Goal: Information Seeking & Learning: Learn about a topic

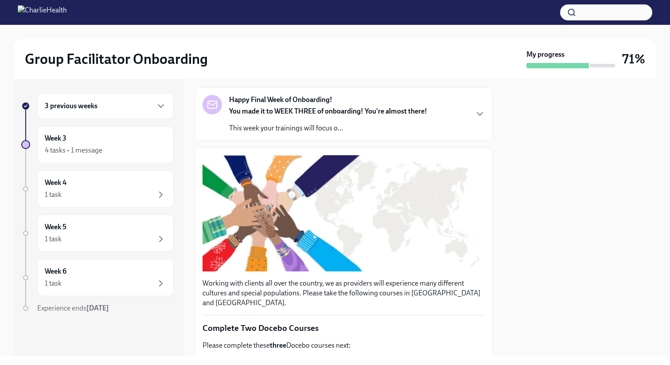
scroll to position [63, 0]
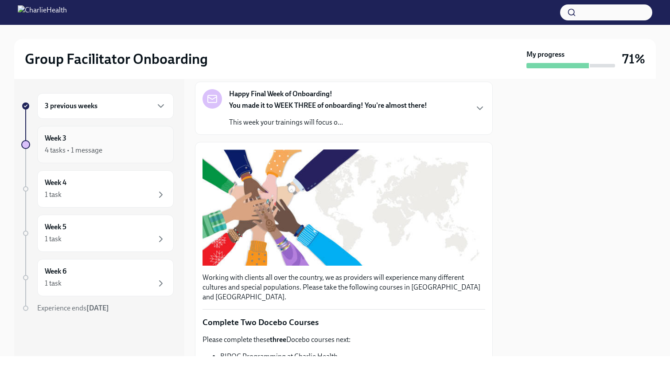
click at [117, 143] on div "Week 3 4 tasks • 1 message" at bounding box center [105, 144] width 121 height 22
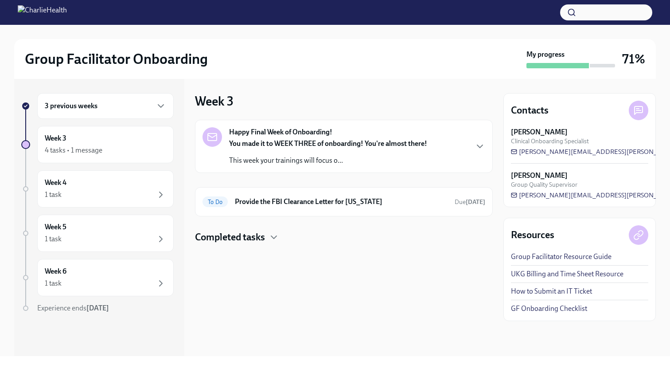
click at [132, 114] on div "3 previous weeks" at bounding box center [105, 106] width 136 height 26
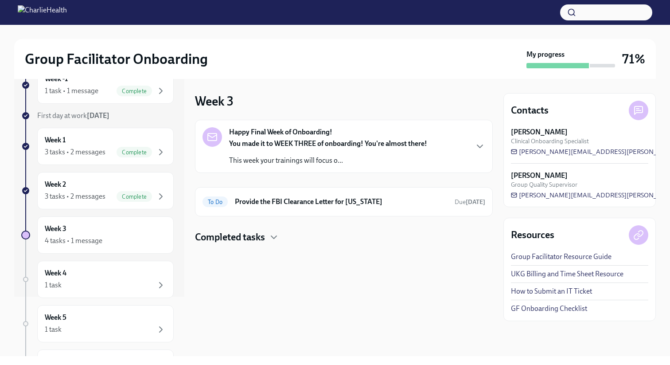
scroll to position [73, 0]
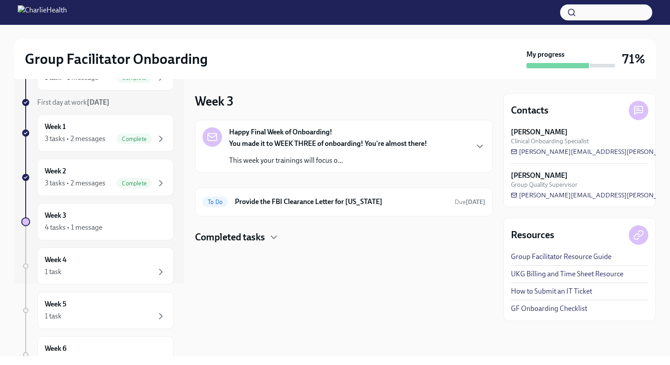
click at [101, 225] on div "4 tasks • 1 message" at bounding box center [74, 227] width 58 height 10
click at [320, 154] on div "You made it to WEEK THREE of onboarding! You're almost there! This week your tr…" at bounding box center [328, 152] width 198 height 27
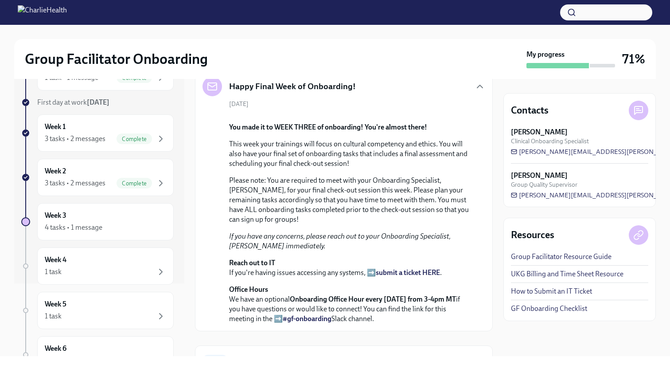
scroll to position [0, 0]
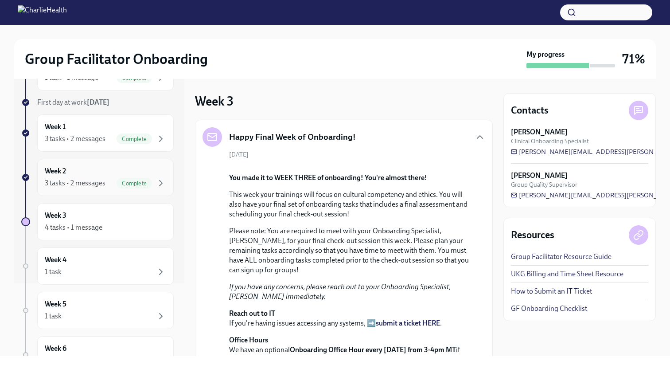
click at [86, 193] on div "Week 2 3 tasks • 2 messages Complete" at bounding box center [105, 177] width 136 height 37
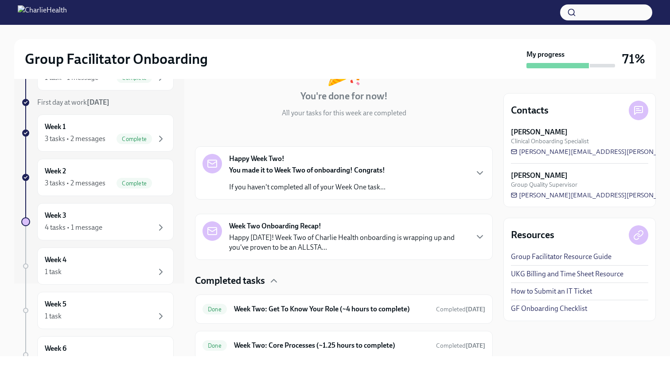
scroll to position [156, 0]
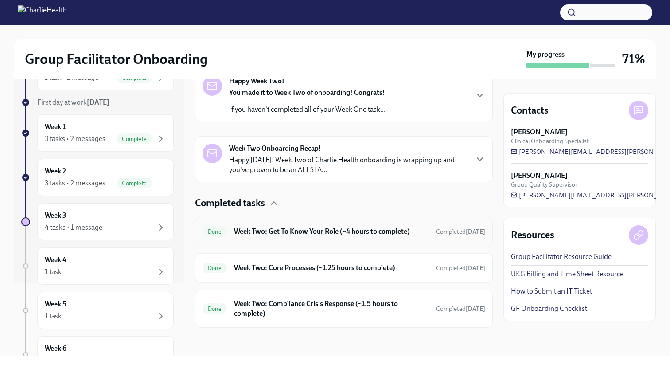
click at [380, 229] on h6 "Week Two: Get To Know Your Role (~4 hours to complete)" at bounding box center [331, 231] width 195 height 10
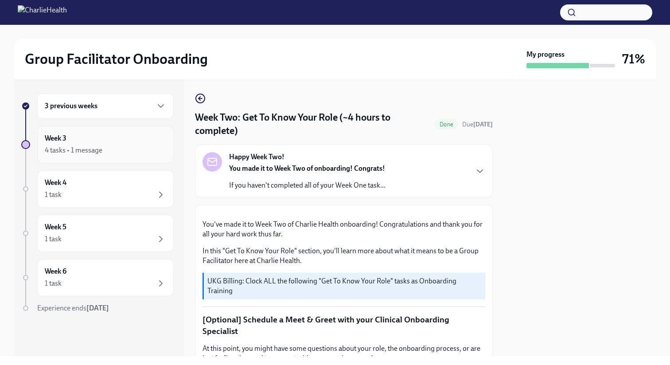
click at [150, 144] on div "Week 3 4 tasks • 1 message" at bounding box center [105, 144] width 121 height 22
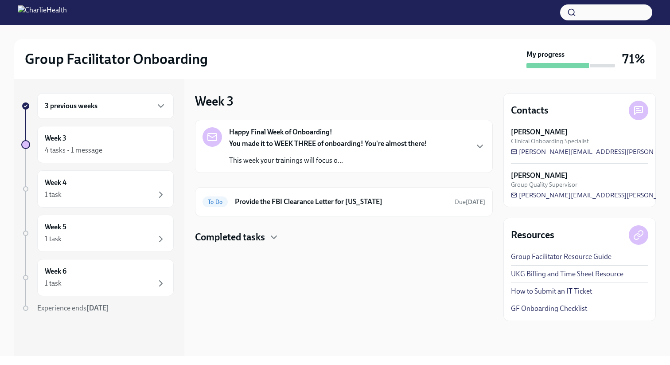
click at [311, 156] on p "This week your trainings will focus o..." at bounding box center [328, 161] width 198 height 10
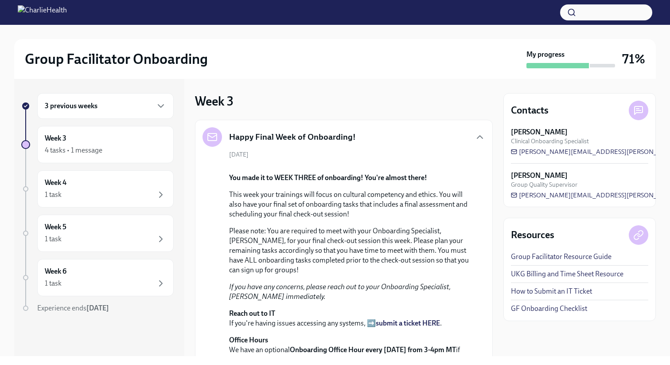
click at [96, 104] on h6 "3 previous weeks" at bounding box center [71, 106] width 53 height 10
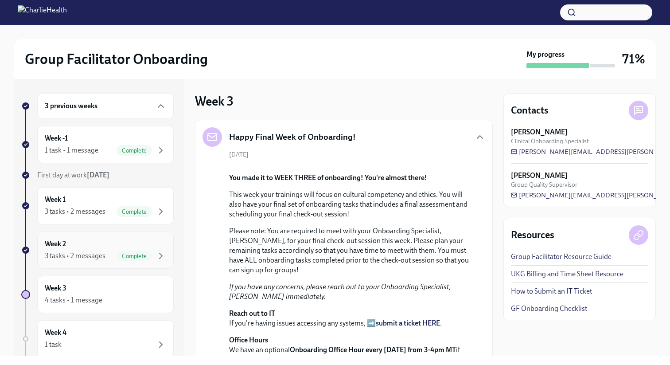
click at [88, 257] on div "3 tasks • 2 messages" at bounding box center [75, 256] width 61 height 10
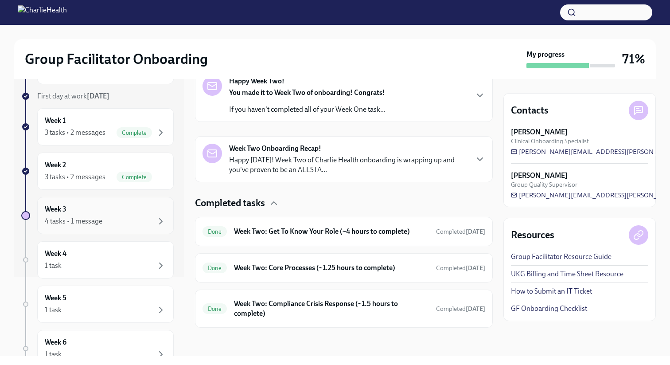
scroll to position [142, 0]
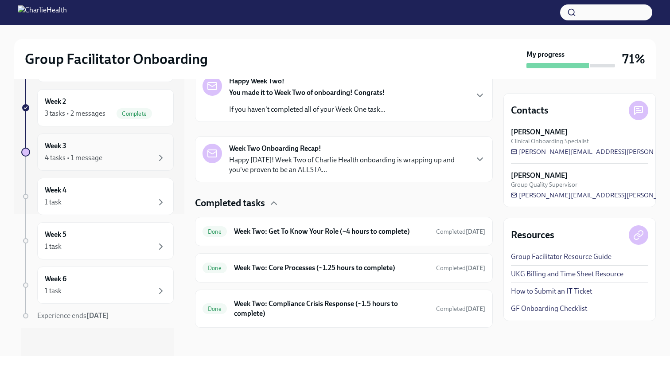
click at [116, 159] on div "4 tasks • 1 message" at bounding box center [105, 157] width 121 height 11
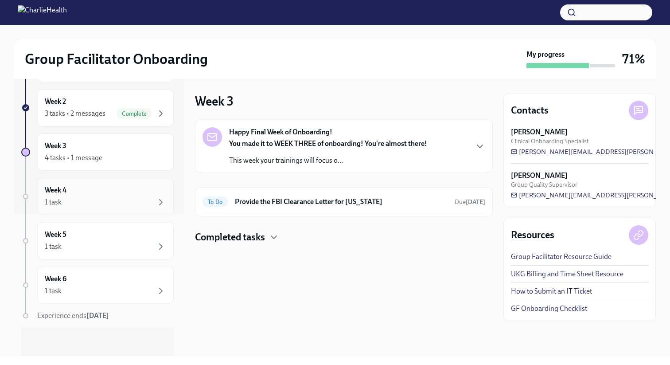
click at [97, 196] on div "Week 4 1 task" at bounding box center [105, 196] width 121 height 22
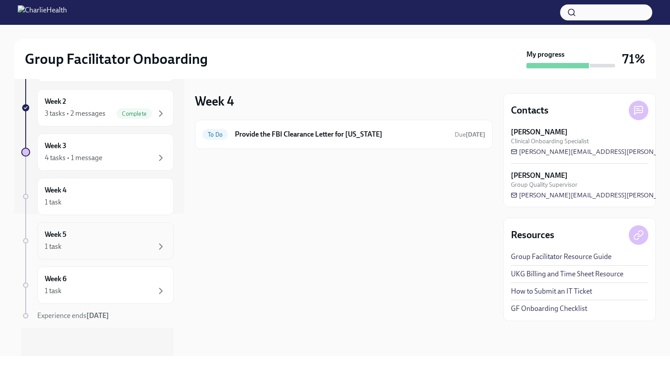
click at [101, 230] on div "Week 5 1 task" at bounding box center [105, 241] width 121 height 22
click at [95, 276] on div "Week 6 1 task" at bounding box center [105, 285] width 121 height 22
click at [88, 197] on div "1 task" at bounding box center [105, 202] width 121 height 11
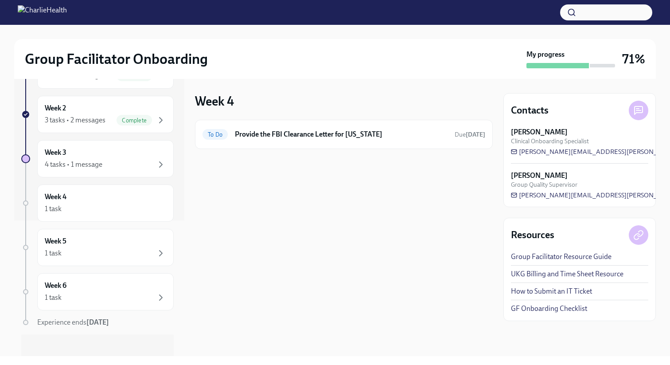
scroll to position [142, 0]
